Goal: Navigation & Orientation: Understand site structure

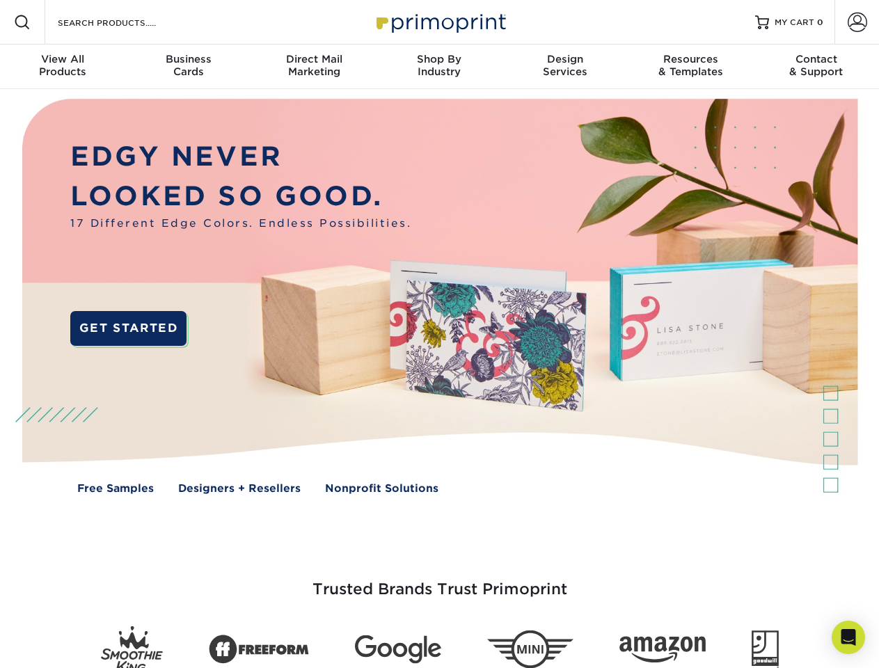
click at [439, 334] on img at bounding box center [439, 306] width 870 height 435
click at [22, 22] on span at bounding box center [22, 22] width 17 height 17
click at [857, 22] on span at bounding box center [857, 22] width 19 height 19
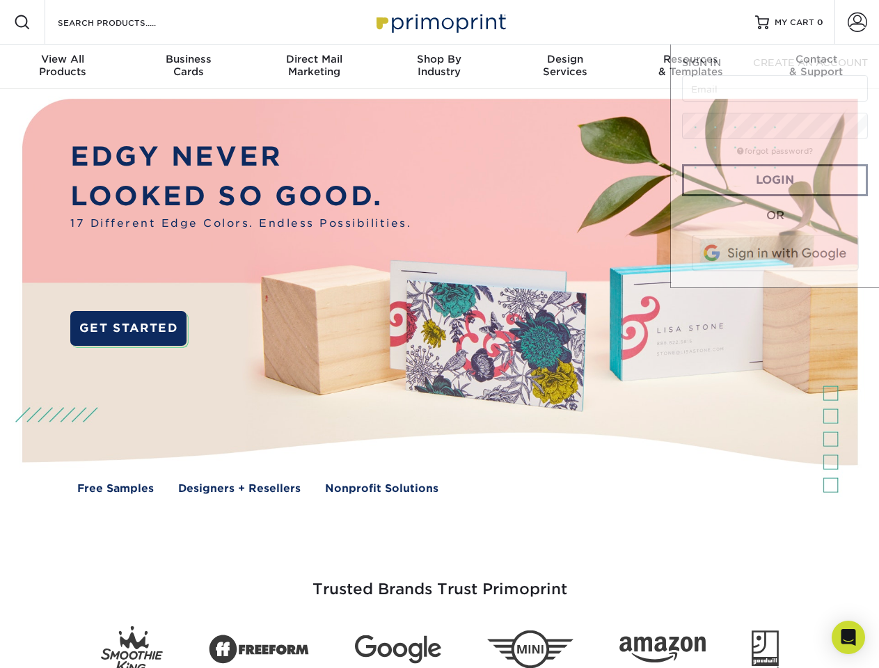
click at [63, 67] on div "View All Products" at bounding box center [62, 65] width 125 height 25
click at [188, 67] on div "Business Cards" at bounding box center [187, 65] width 125 height 25
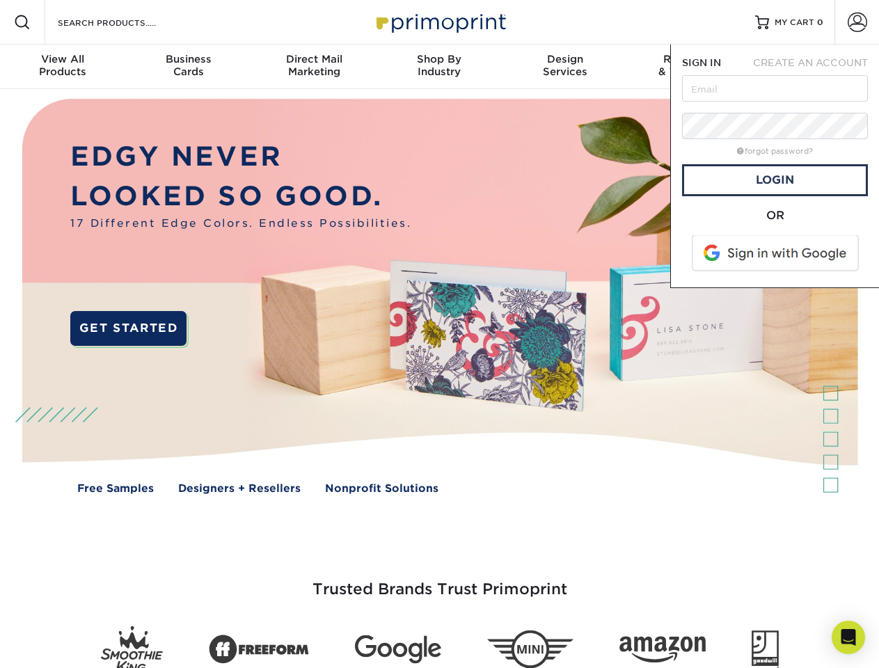
click at [314, 67] on div "Direct Mail Marketing" at bounding box center [313, 65] width 125 height 25
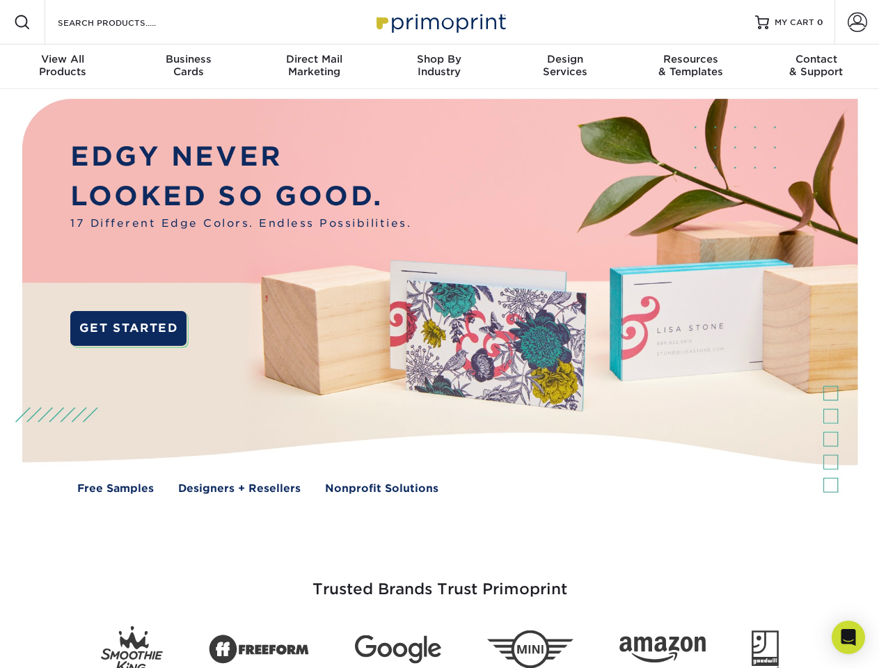
click at [439, 67] on div "Shop By Industry" at bounding box center [439, 65] width 125 height 25
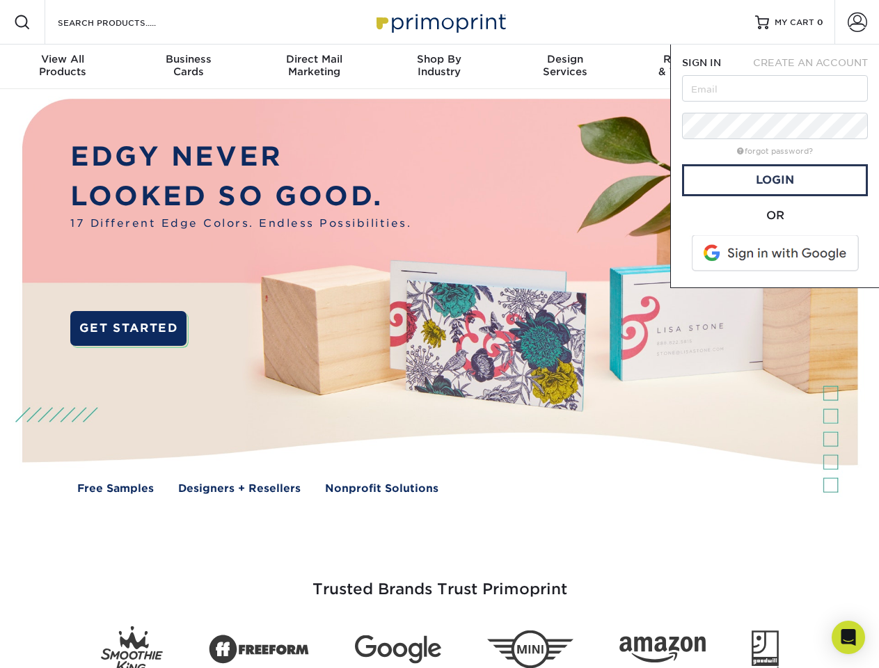
click at [565, 67] on div "Design Services" at bounding box center [565, 65] width 125 height 25
click at [690, 67] on span "SIGN IN" at bounding box center [701, 62] width 39 height 11
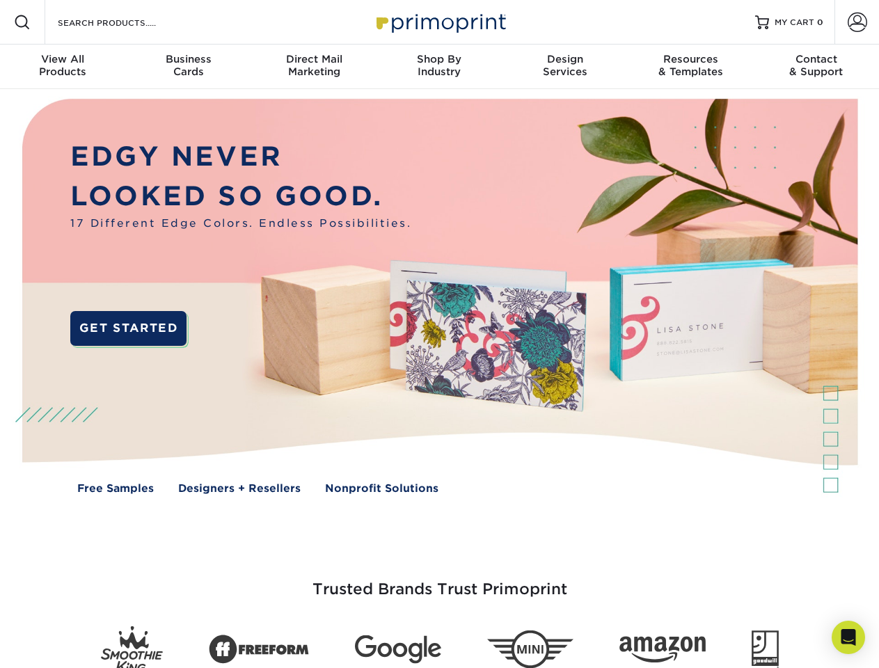
click at [816, 67] on div "Contact & Support" at bounding box center [816, 65] width 125 height 25
